Goal: Task Accomplishment & Management: Complete application form

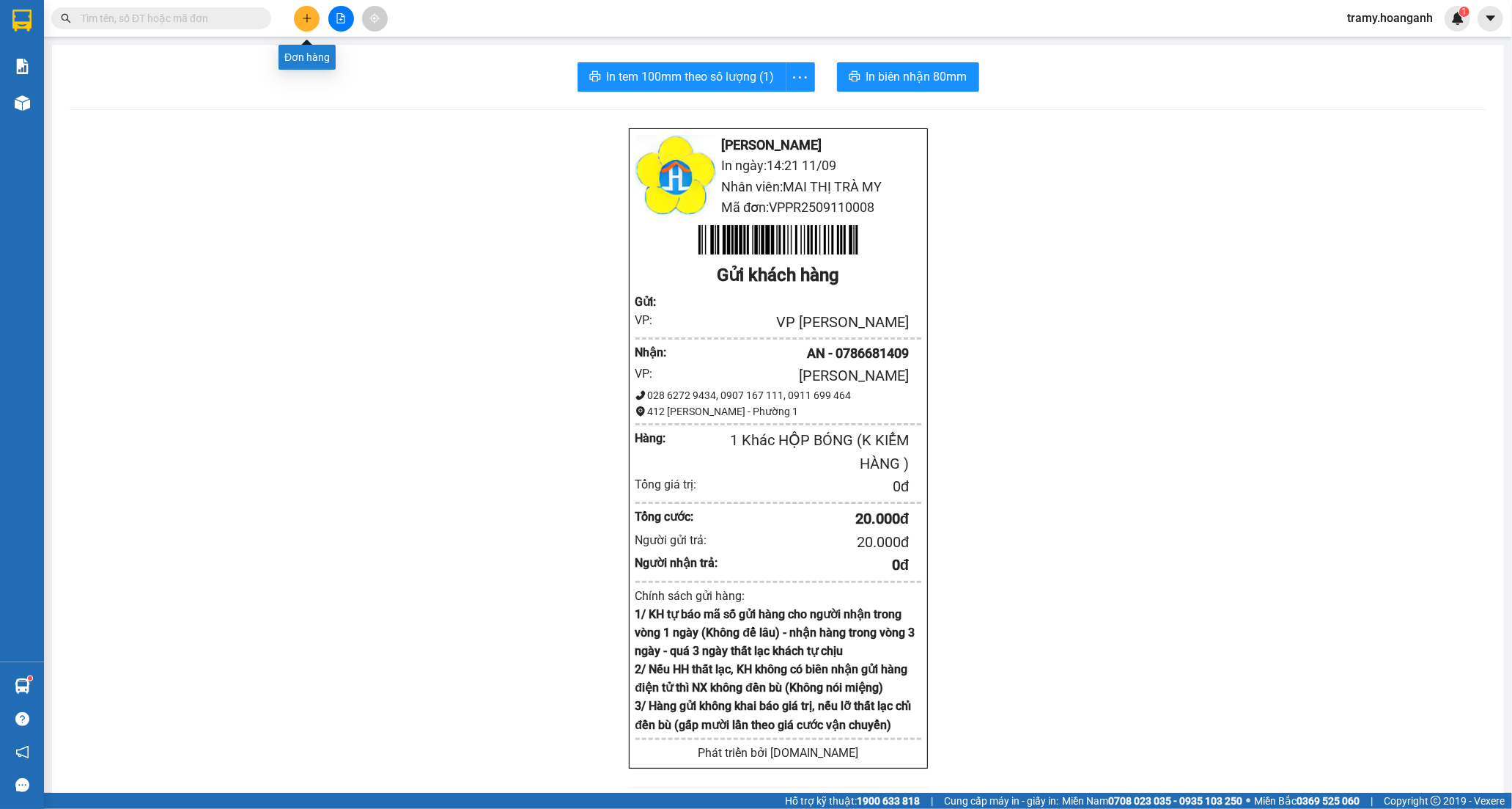
click at [303, 16] on icon "plus" at bounding box center [307, 18] width 10 height 10
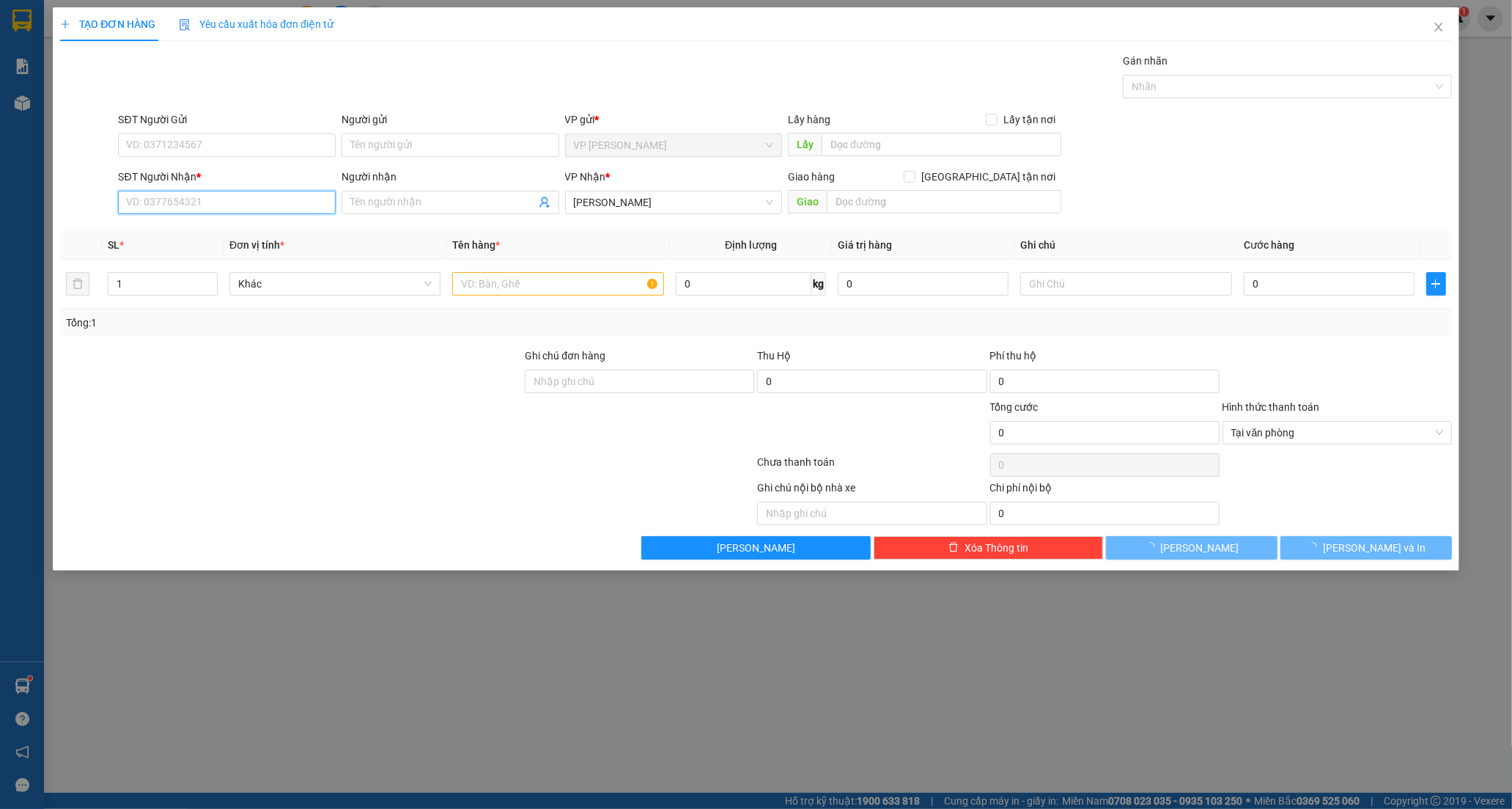
click at [207, 203] on input "SĐT Người Nhận *" at bounding box center [226, 203] width 217 height 24
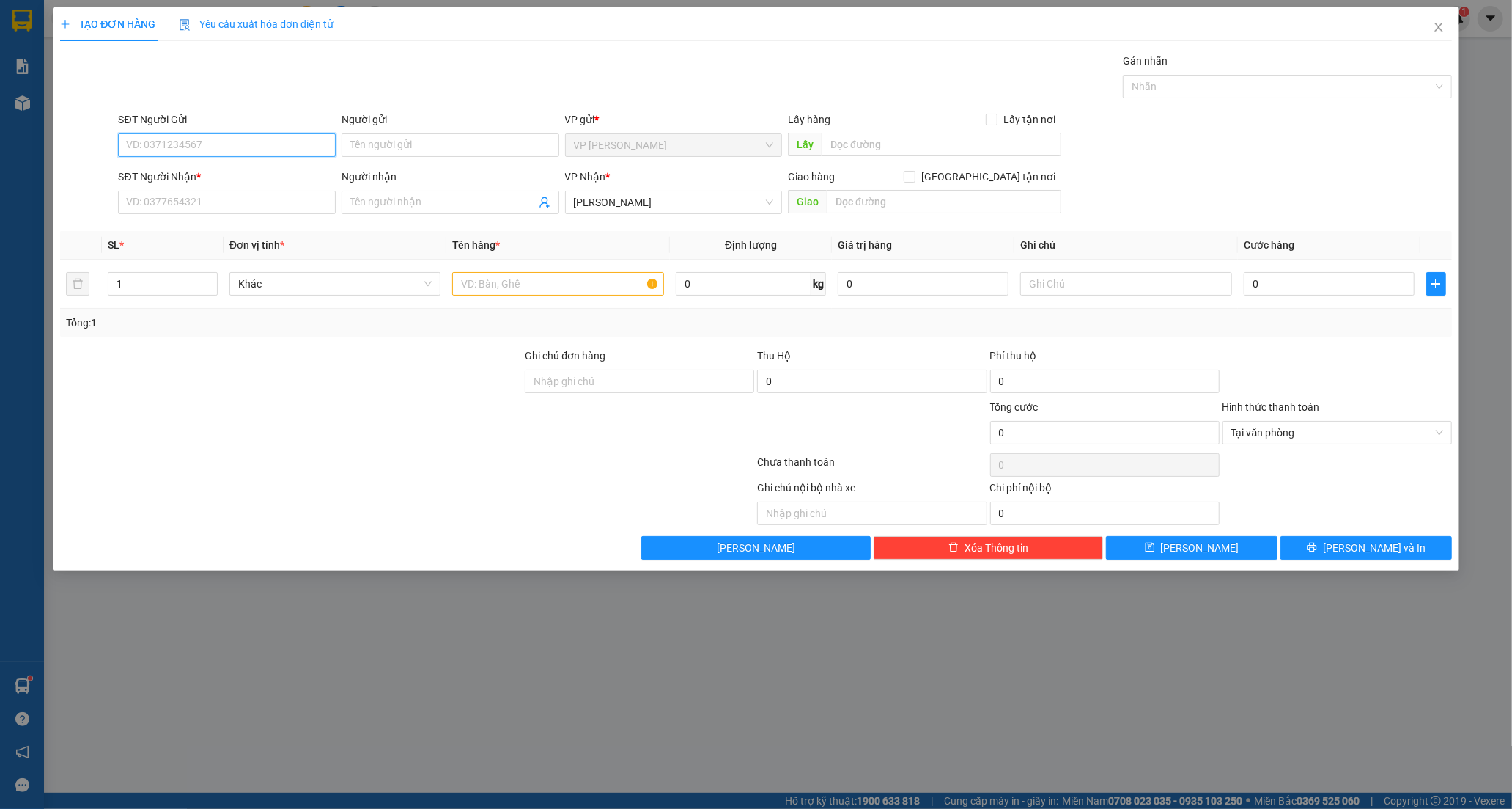
drag, startPoint x: 216, startPoint y: 145, endPoint x: 422, endPoint y: 236, distance: 225.2
click at [218, 145] on input "SĐT Người Gửi" at bounding box center [226, 145] width 217 height 24
click at [246, 200] on input "SĐT Người Nhận *" at bounding box center [226, 203] width 217 height 24
type input "0933626737"
click at [204, 232] on div "0933626737 - TÈO" at bounding box center [227, 232] width 200 height 16
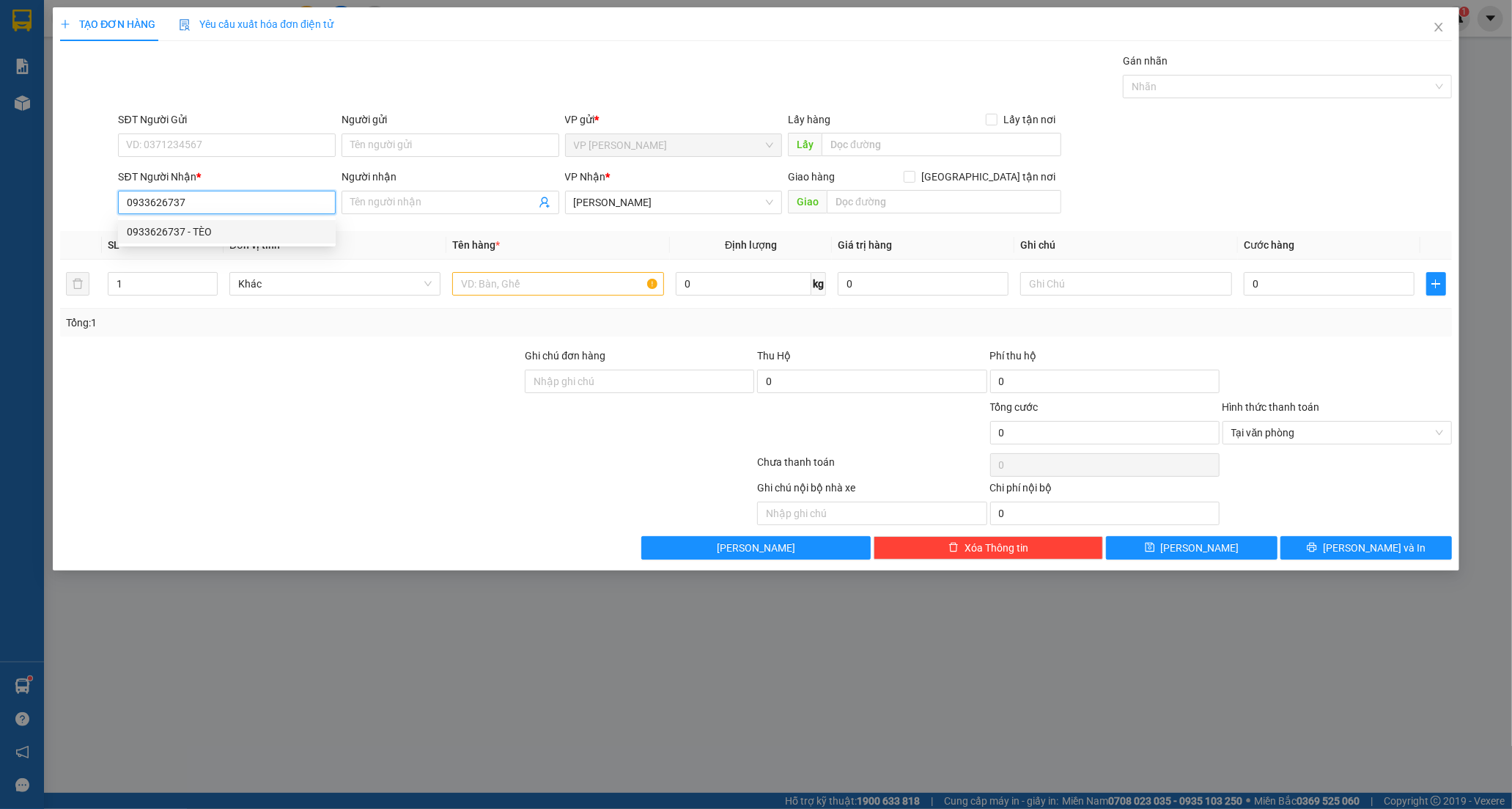
type input "TÈO"
type input "40.000"
type input "0933626737"
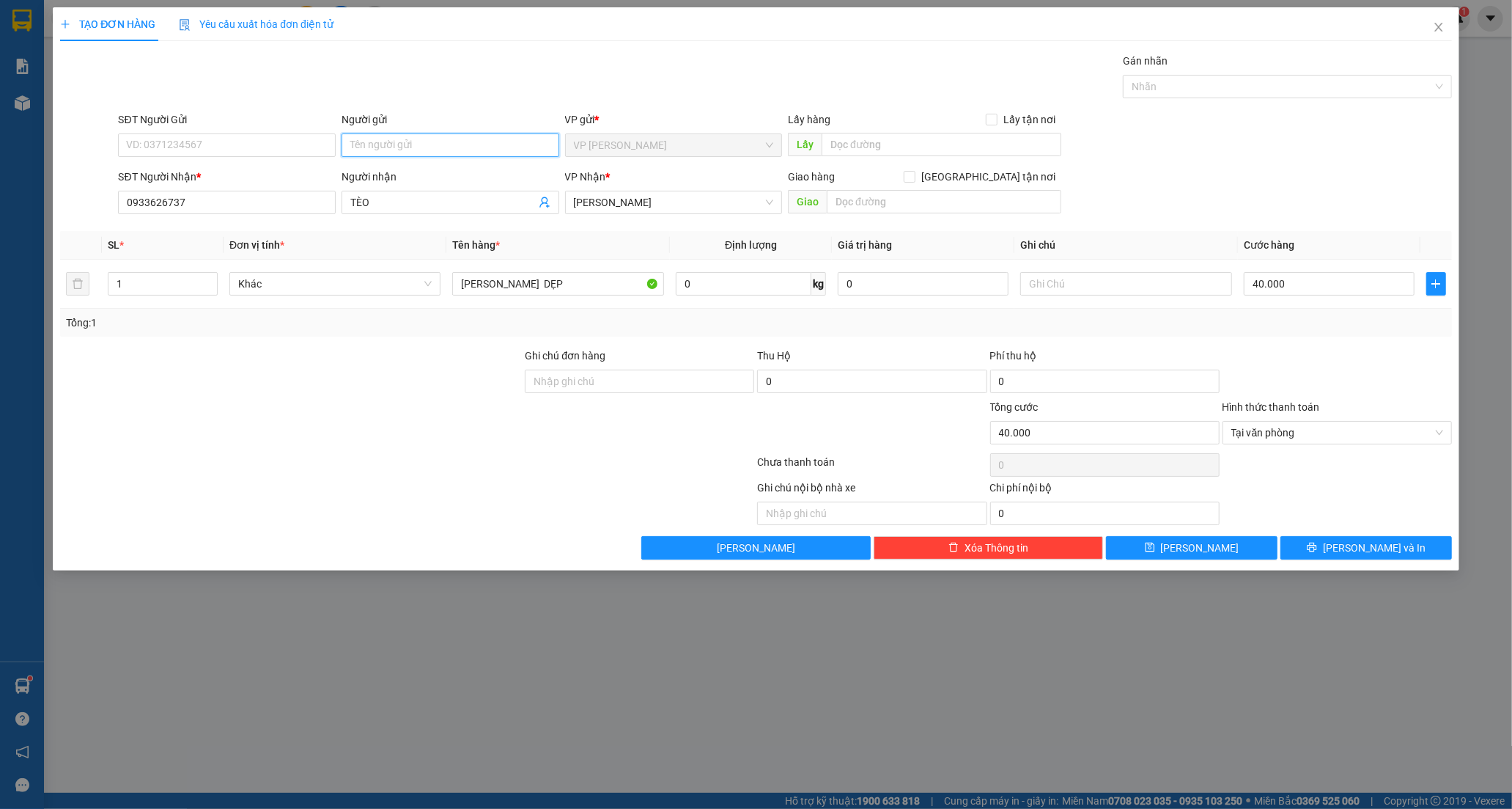
click at [385, 145] on input "Người gửi" at bounding box center [450, 145] width 217 height 24
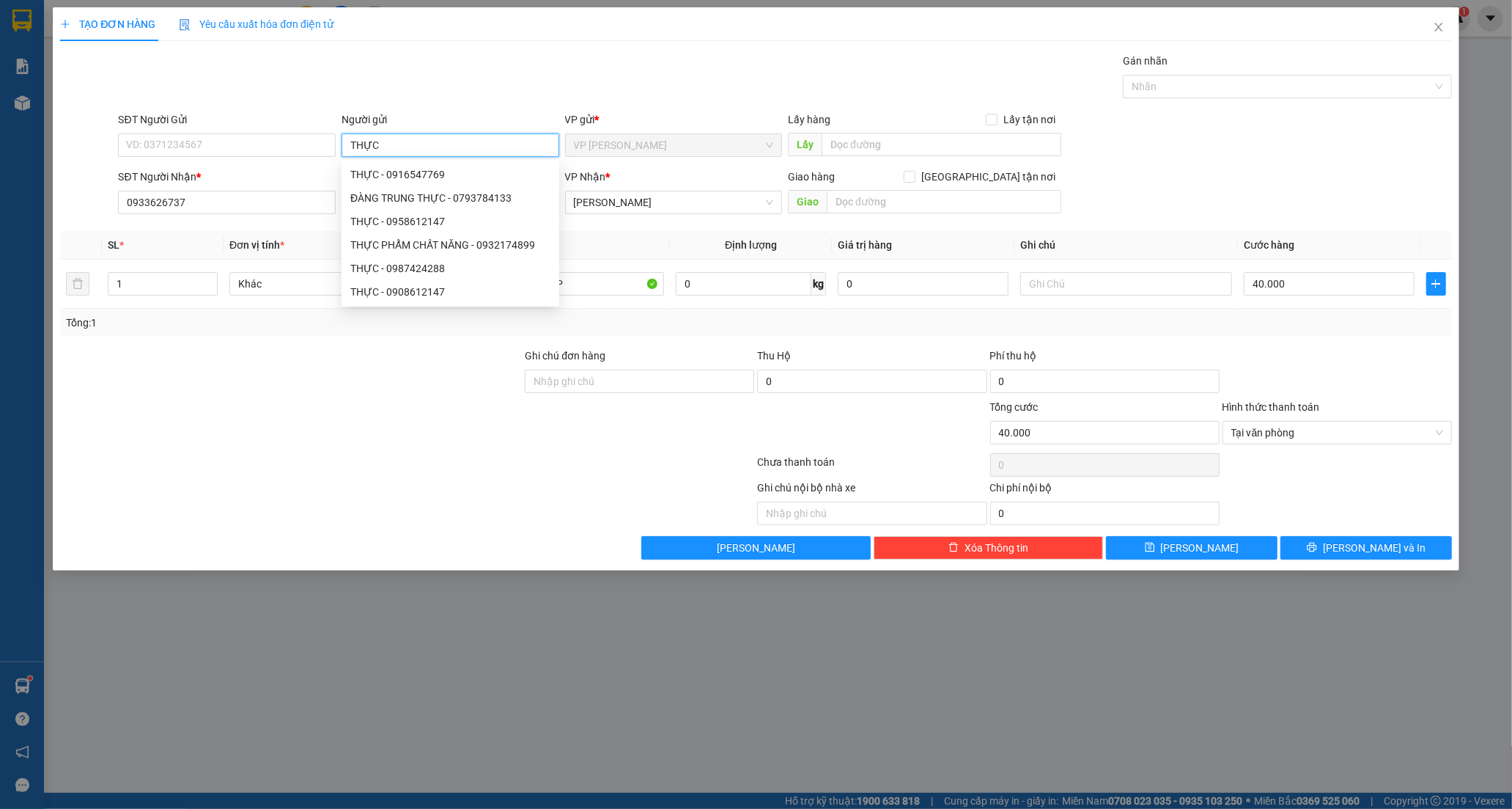
click at [343, 148] on input "THỰC" at bounding box center [450, 145] width 217 height 24
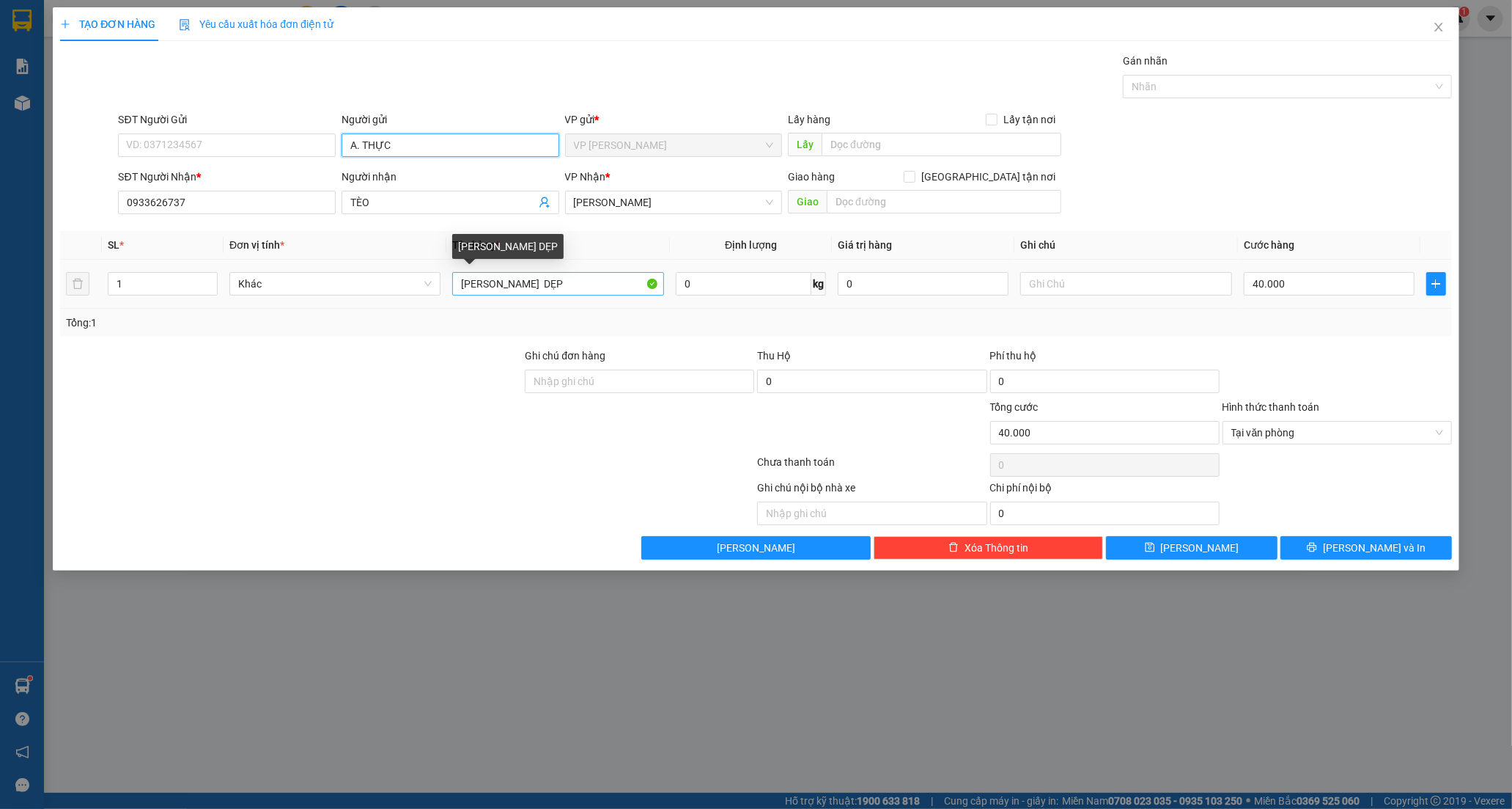
type input "A. THỰC"
drag, startPoint x: 497, startPoint y: 281, endPoint x: 407, endPoint y: 292, distance: 90.7
click at [407, 292] on tr "1 Khác THÙNG CATTON DẸP 0 kg 0 40.000" at bounding box center [756, 284] width 1392 height 49
click at [561, 284] on input "CỤC CATTON DẸP" at bounding box center [557, 284] width 211 height 24
click at [528, 291] on input "CỤC CATTON DẸP( ĐIỆN TỬ)" at bounding box center [557, 284] width 211 height 24
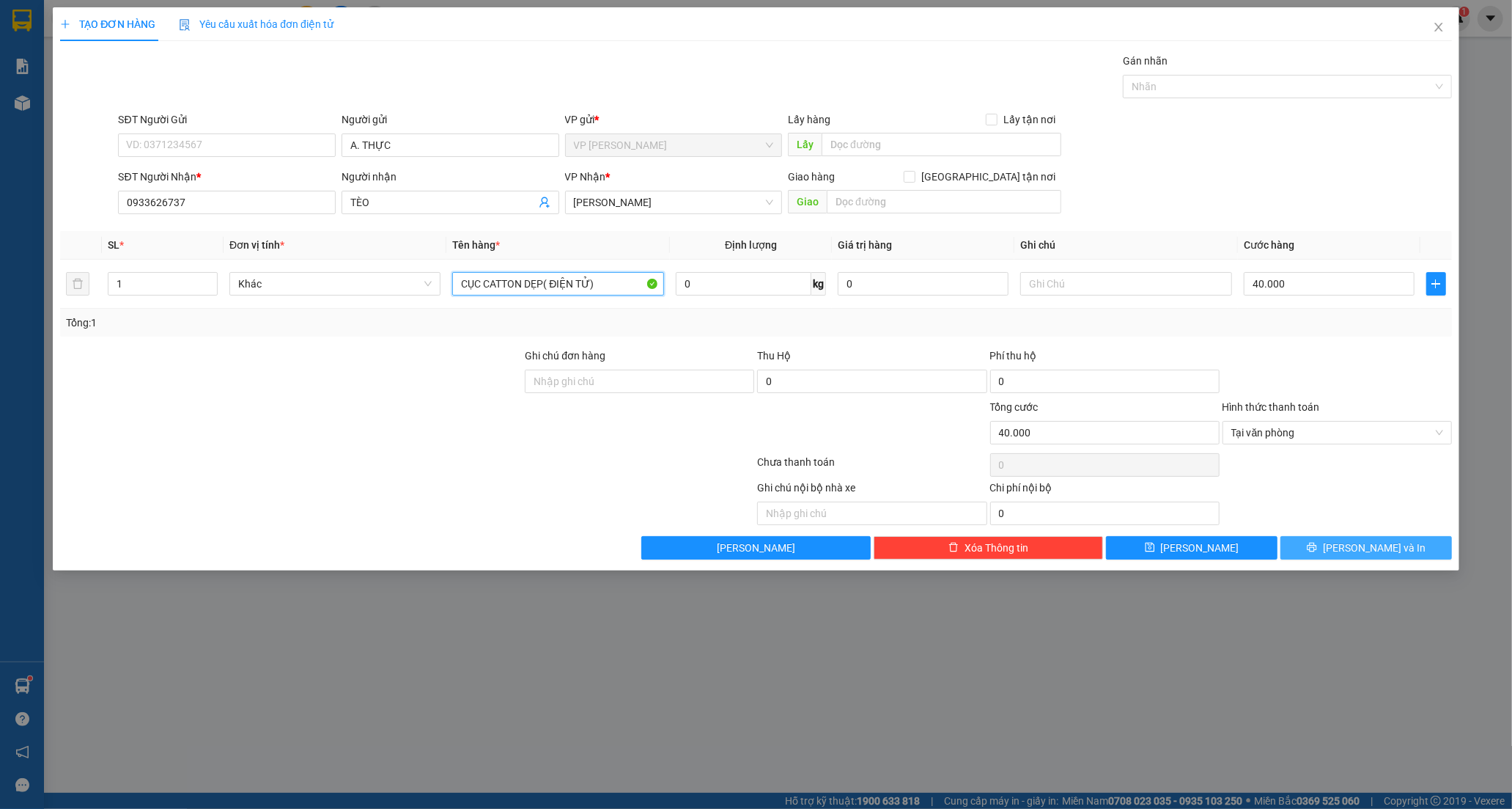
type input "CỤC CATTON DẸP( ĐIỆN TỬ)"
click at [1317, 543] on icon "printer" at bounding box center [1312, 547] width 10 height 10
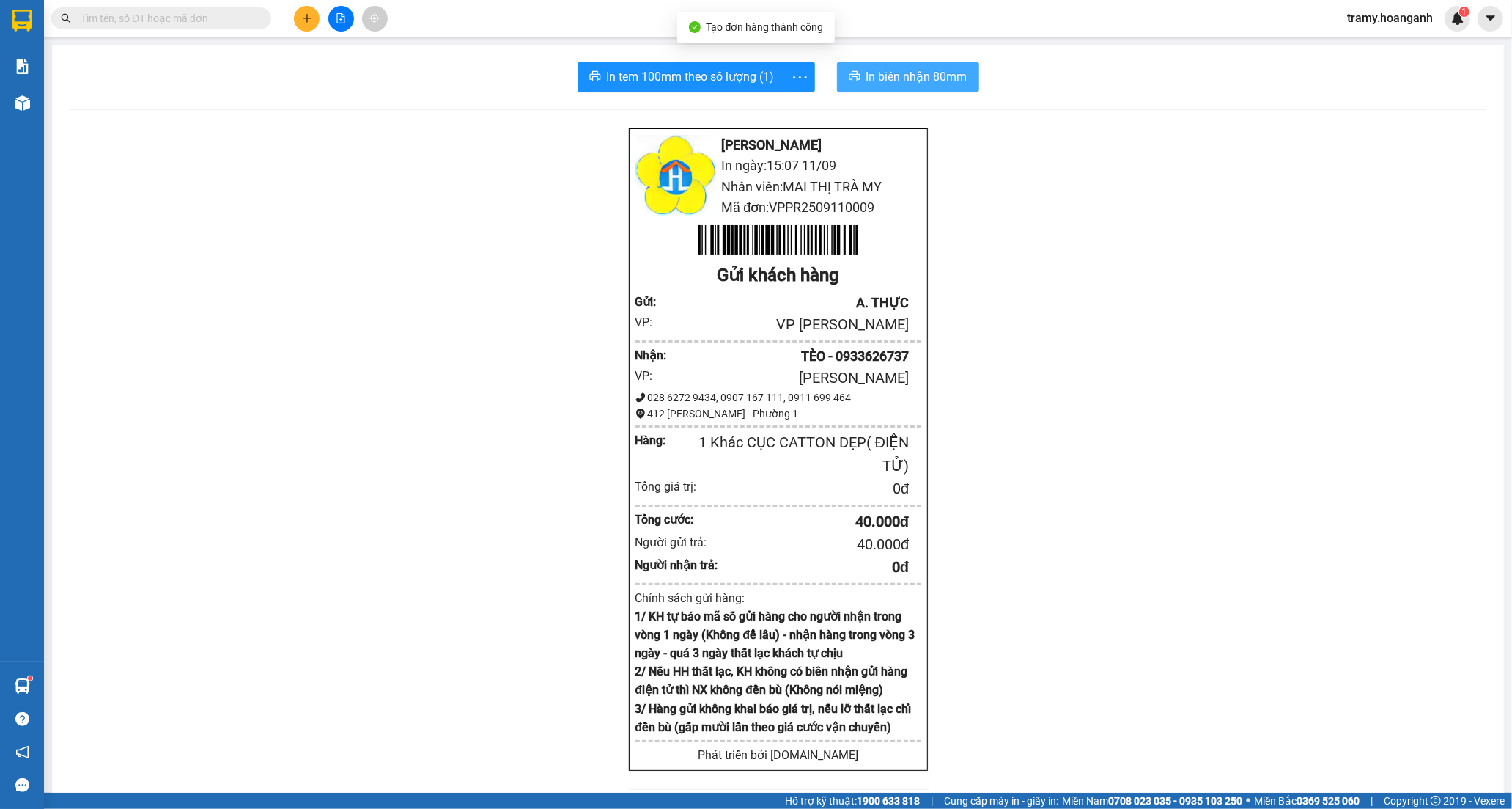
click at [881, 75] on span "In biên nhận 80mm" at bounding box center [917, 76] width 101 height 18
drag, startPoint x: 796, startPoint y: 75, endPoint x: 775, endPoint y: 99, distance: 31.9
click at [795, 79] on icon "more" at bounding box center [800, 77] width 18 height 18
click at [769, 108] on div "In tem 100mm" at bounding box center [767, 109] width 66 height 16
click at [446, 160] on div "[PERSON_NAME] Rang In ngày: 15:07 [DATE] Nhân viên: [PERSON_NAME] TRÀ MY Mã đơn…" at bounding box center [778, 628] width 1417 height 1001
